Goal: Find specific page/section: Find specific page/section

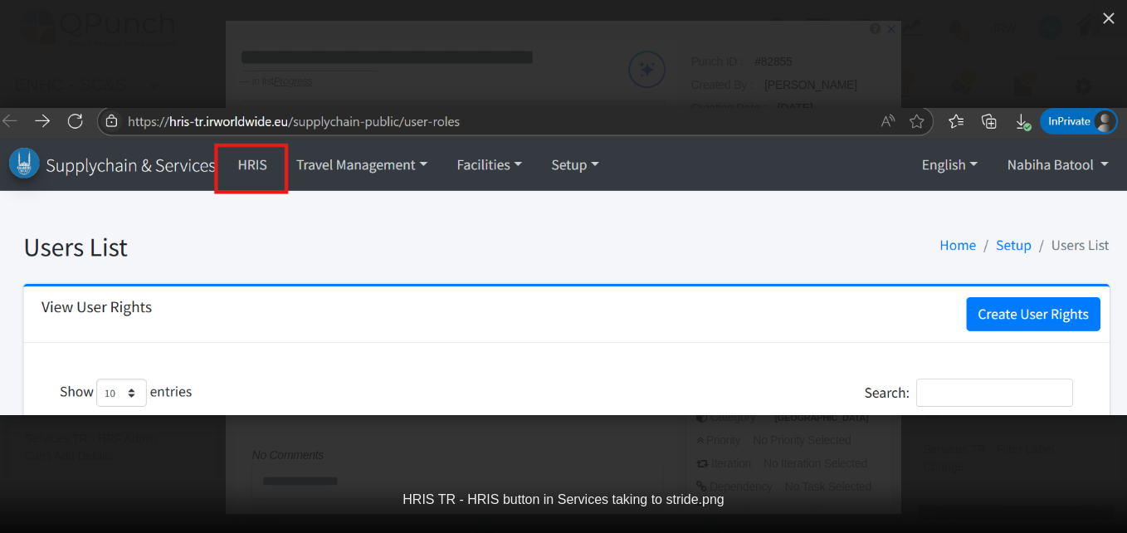
select select
click at [1110, 20] on icon "button" at bounding box center [1109, 18] width 12 height 12
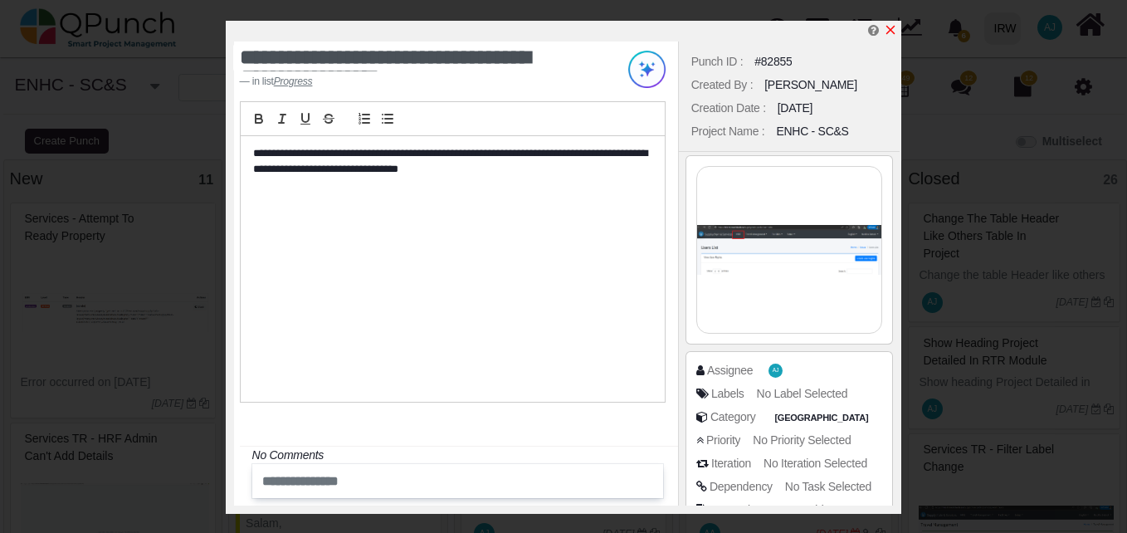
click at [892, 30] on icon "x" at bounding box center [891, 30] width 9 height 9
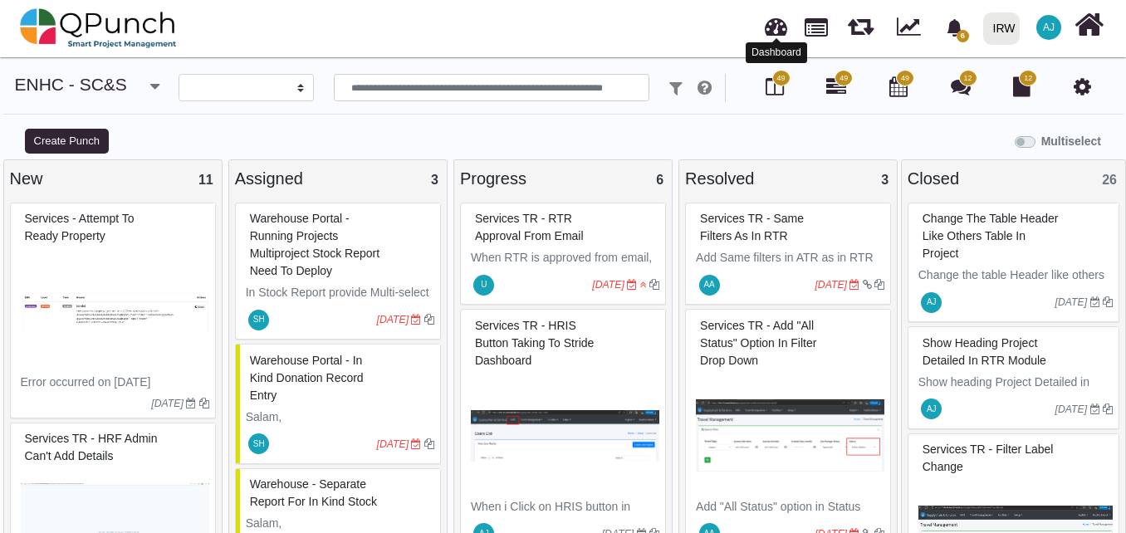
click at [769, 31] on link at bounding box center [776, 24] width 22 height 27
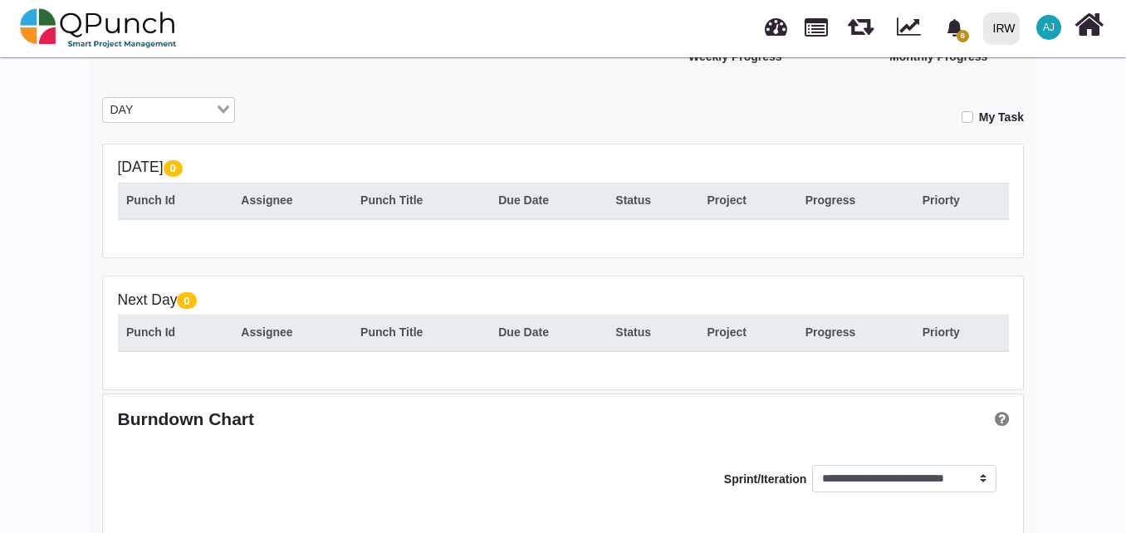
scroll to position [267, 0]
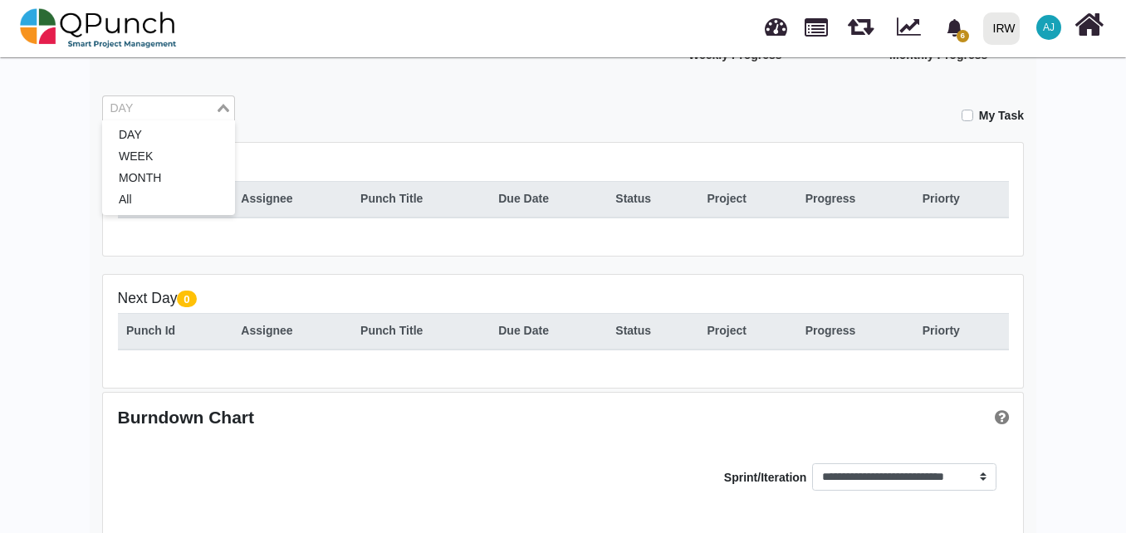
click at [206, 100] on input "Search for option" at bounding box center [159, 109] width 109 height 18
click at [188, 193] on li "All" at bounding box center [168, 200] width 133 height 22
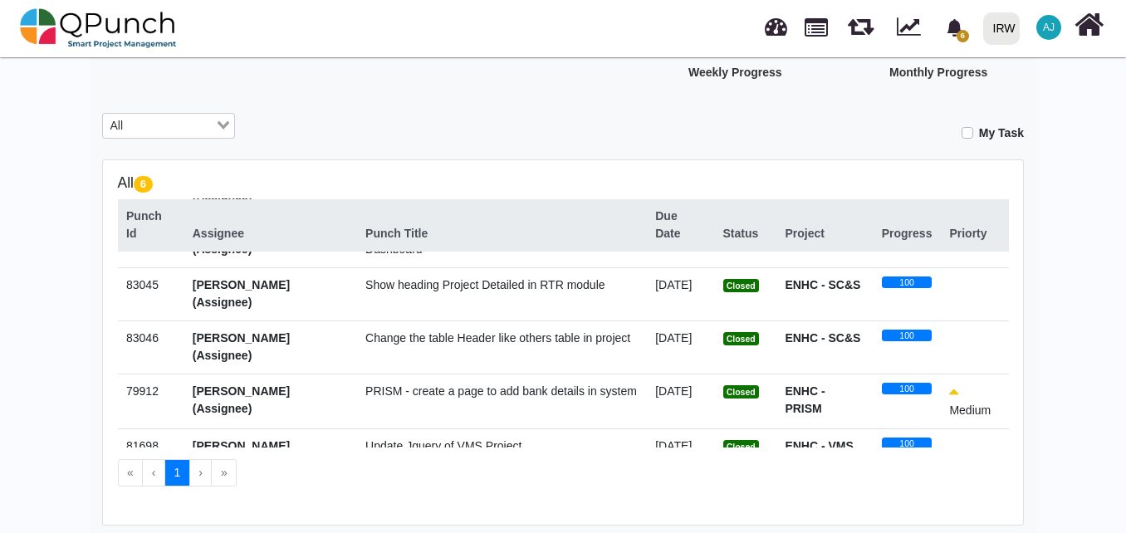
scroll to position [0, 0]
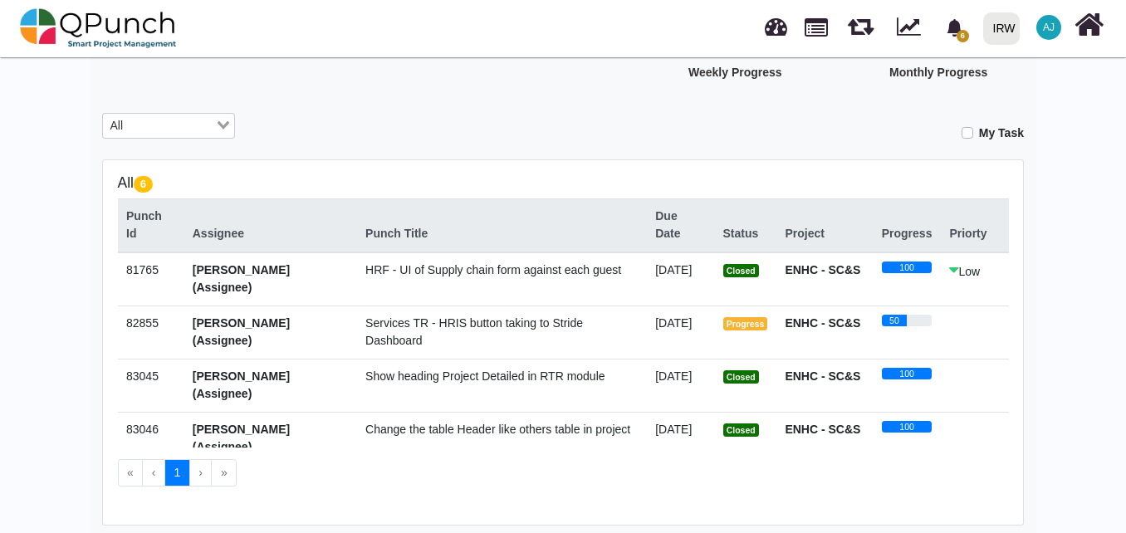
click at [47, 282] on div "Hey [PERSON_NAME]! Welcome back, let's do the best [DATE]! 13 Active Projects 6…" at bounding box center [563, 254] width 1126 height 903
